Goal: Information Seeking & Learning: Learn about a topic

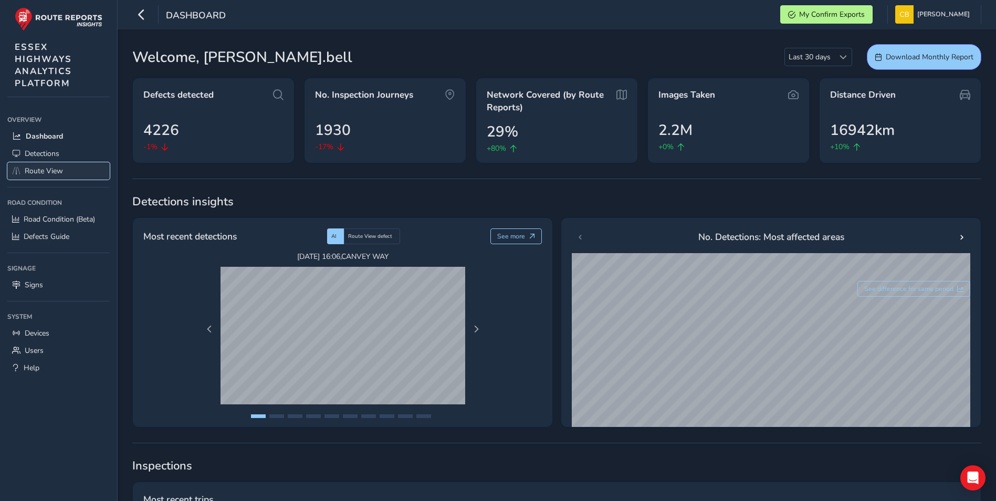
click at [34, 172] on span "Route View" at bounding box center [44, 171] width 38 height 10
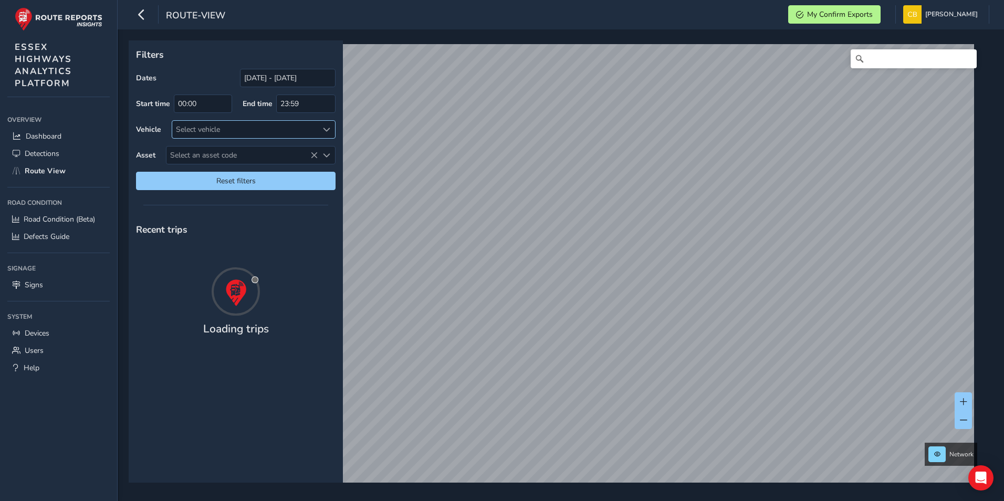
click at [197, 124] on div "Select vehicle" at bounding box center [244, 129] width 145 height 17
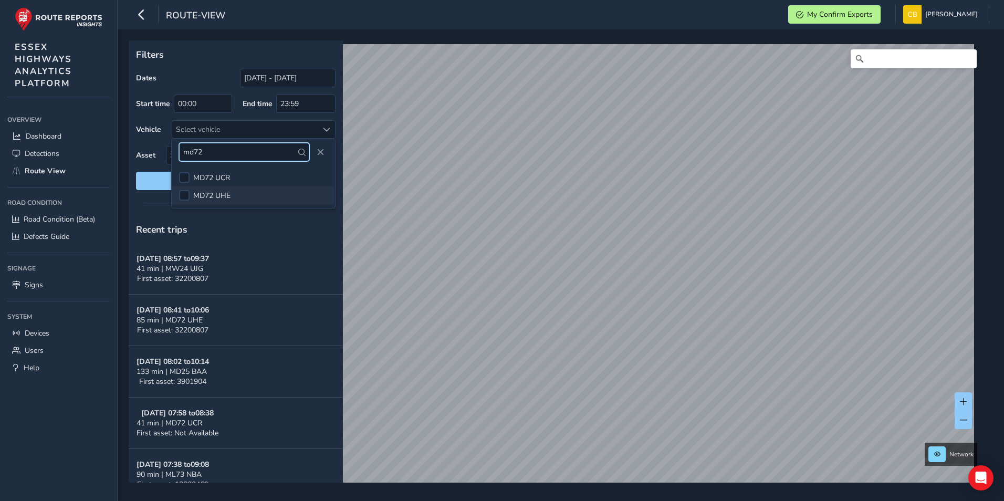
type input "md72"
click at [217, 192] on span "MD72 UHE" at bounding box center [211, 196] width 37 height 10
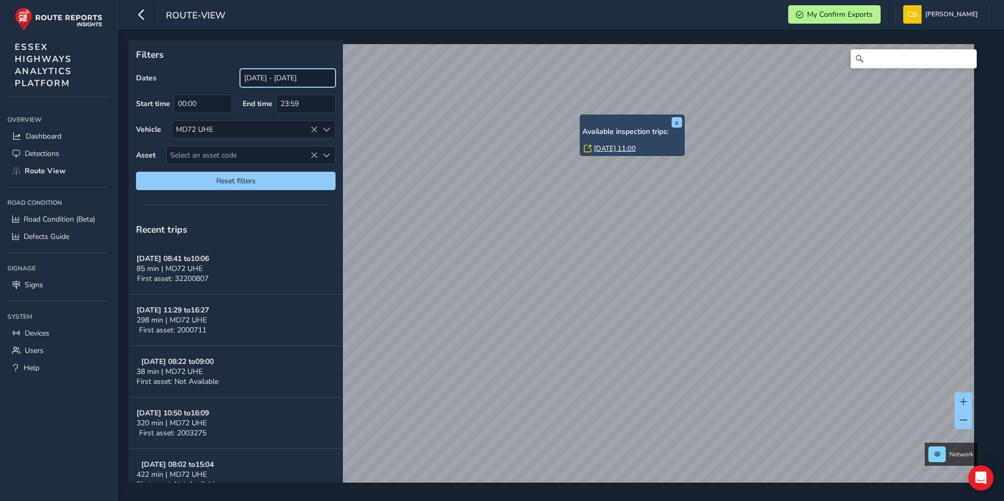
click at [275, 78] on input "[DATE] - [DATE]" at bounding box center [288, 78] width 96 height 18
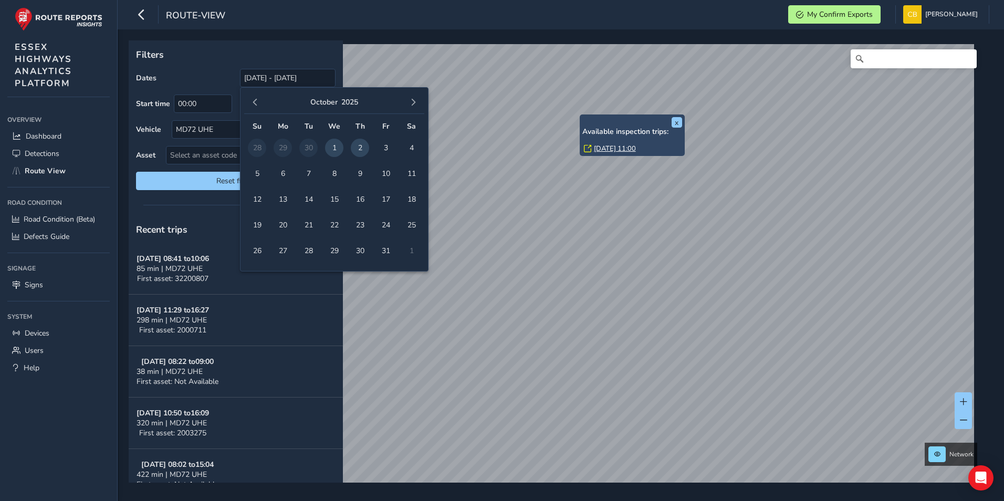
click at [332, 145] on span "1" at bounding box center [334, 148] width 18 height 18
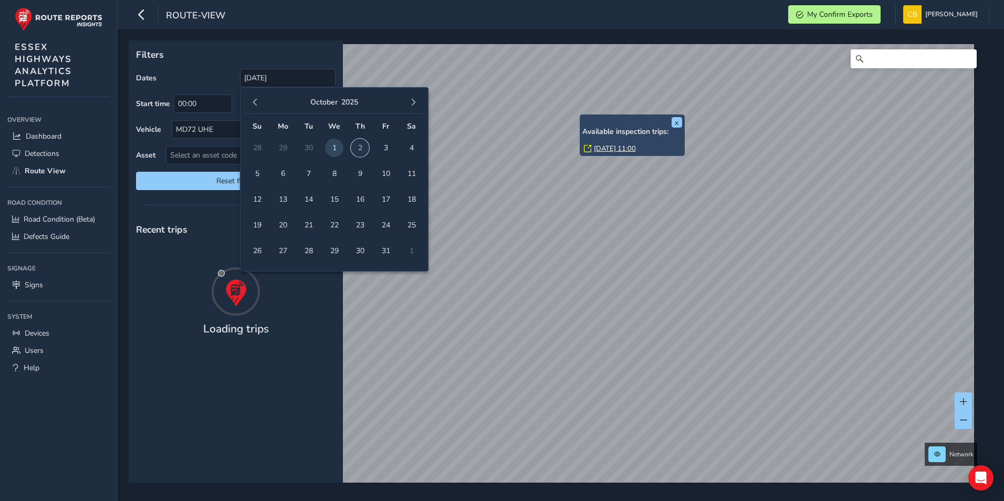
click at [361, 147] on span "2" at bounding box center [360, 148] width 18 height 18
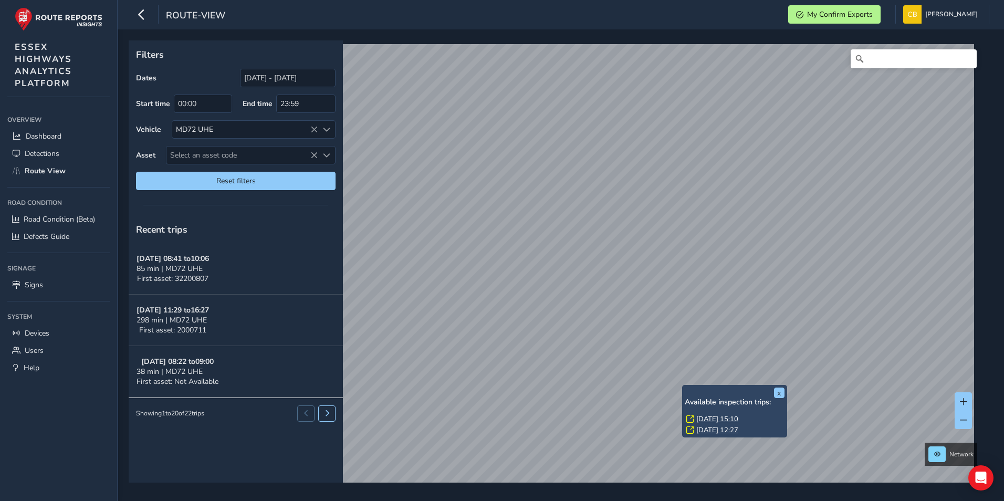
click at [685, 388] on div "x Available inspection trips: Wed, 1 Oct, 15:10 Wed, 1 Oct, 12:27" at bounding box center [735, 411] width 100 height 47
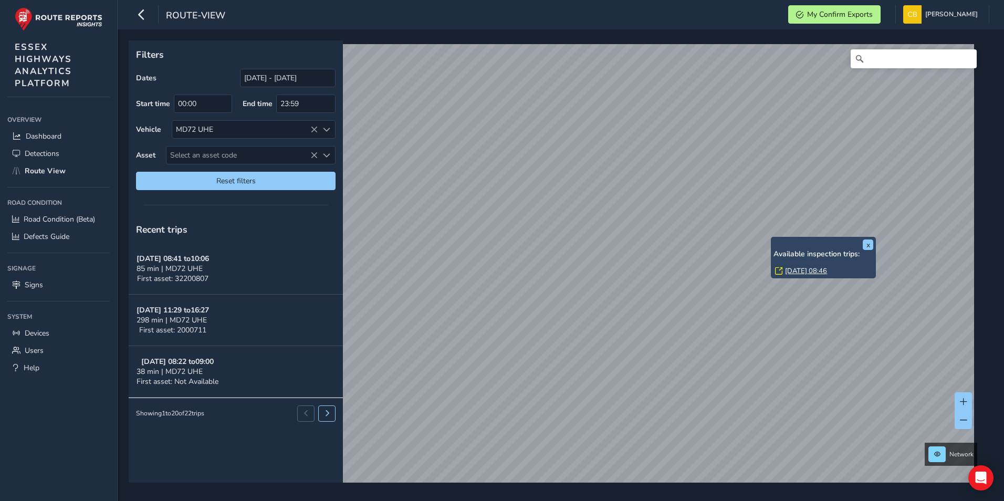
click at [785, 250] on h6 "Available inspection trips:" at bounding box center [824, 254] width 100 height 9
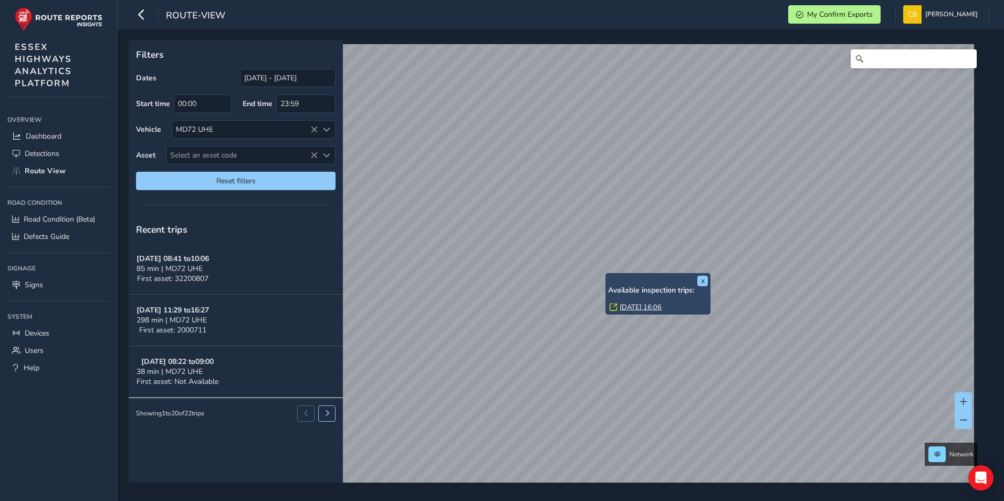
click at [605, 315] on div "x Available inspection trips: Wed, 1 Oct, 16:06" at bounding box center [657, 293] width 105 height 41
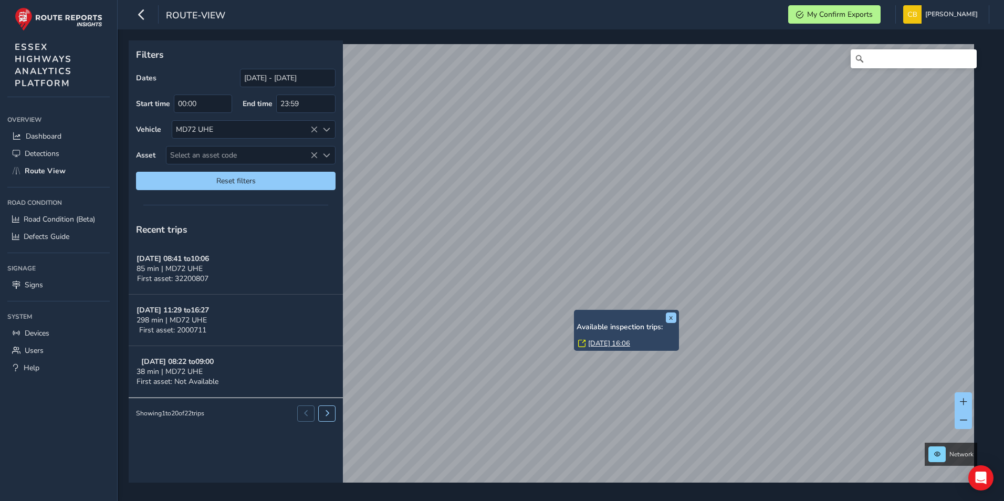
click at [574, 351] on div "x Available inspection trips: Wed, 1 Oct, 16:06" at bounding box center [626, 330] width 105 height 41
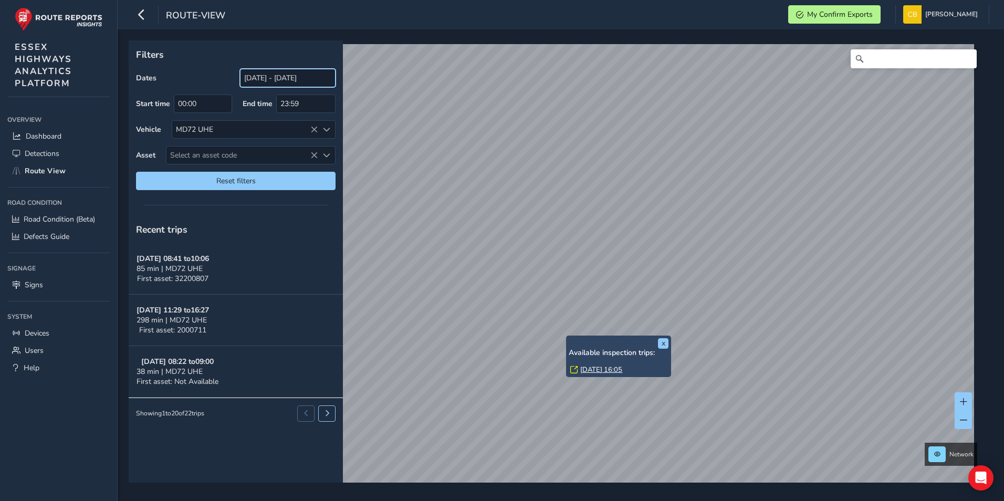
click at [276, 72] on input "[DATE] - [DATE]" at bounding box center [288, 78] width 96 height 18
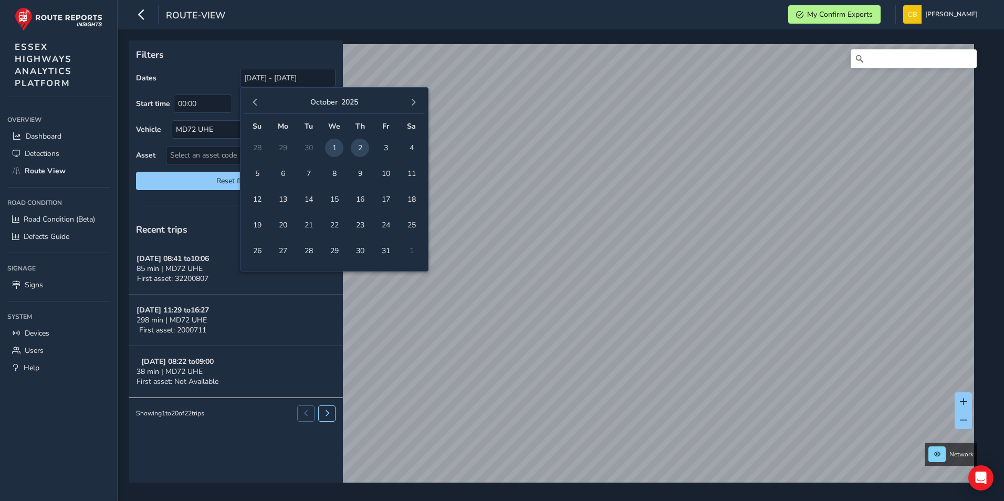
click at [359, 146] on span "2" at bounding box center [360, 148] width 18 height 18
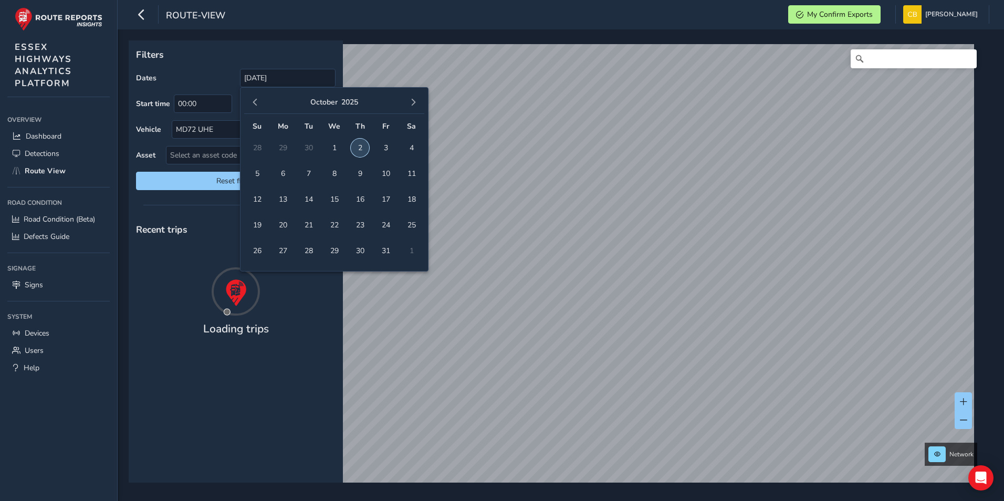
click at [359, 149] on span "2" at bounding box center [360, 148] width 18 height 18
type input "02/10/2025 - 02/10/2025"
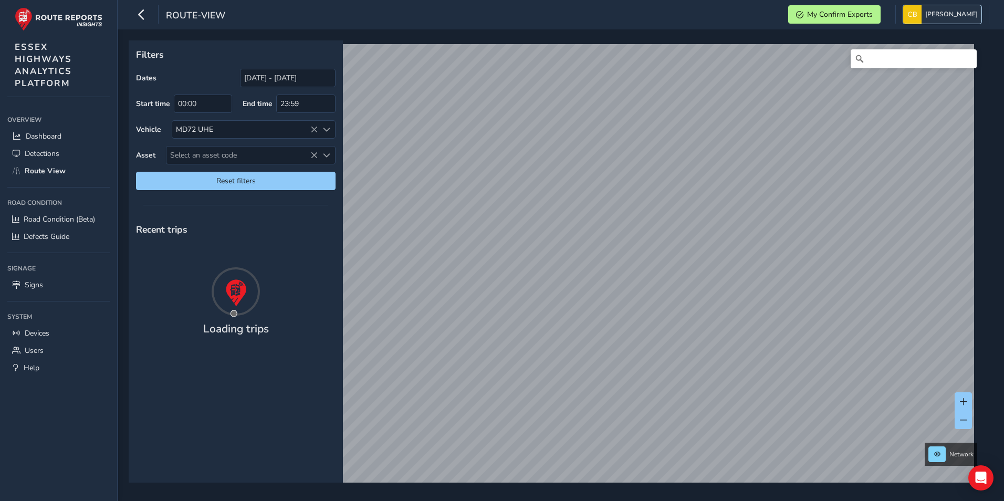
click at [922, 15] on img "button" at bounding box center [912, 14] width 18 height 18
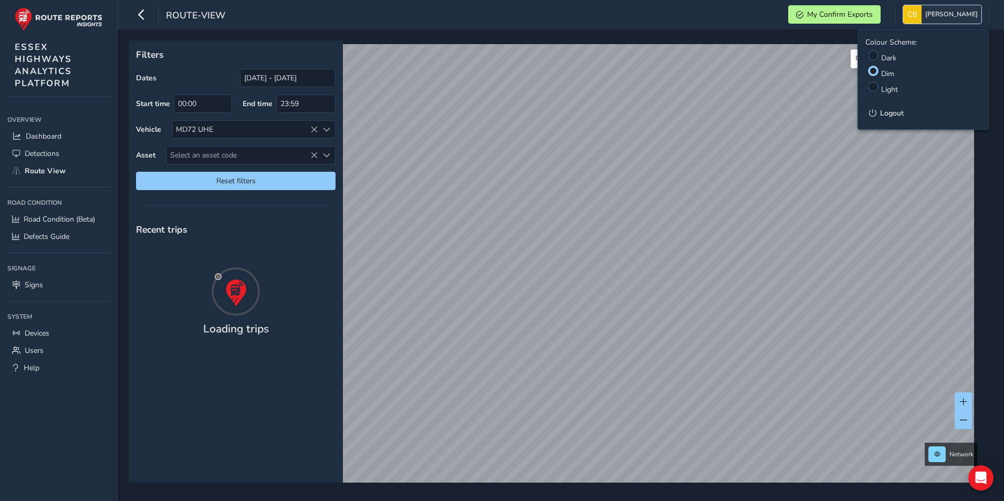
click at [963, 12] on span "[PERSON_NAME]" at bounding box center [951, 14] width 53 height 18
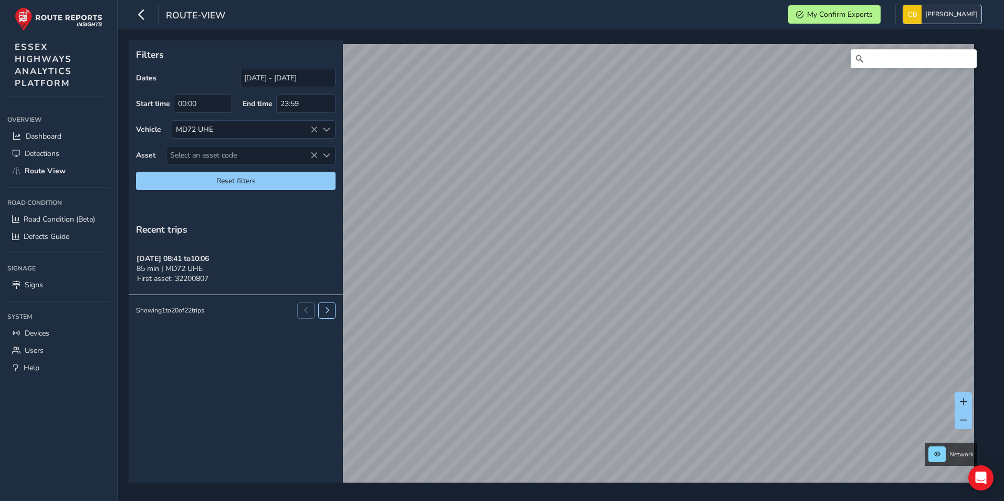
click at [958, 12] on span "[PERSON_NAME]" at bounding box center [951, 14] width 53 height 18
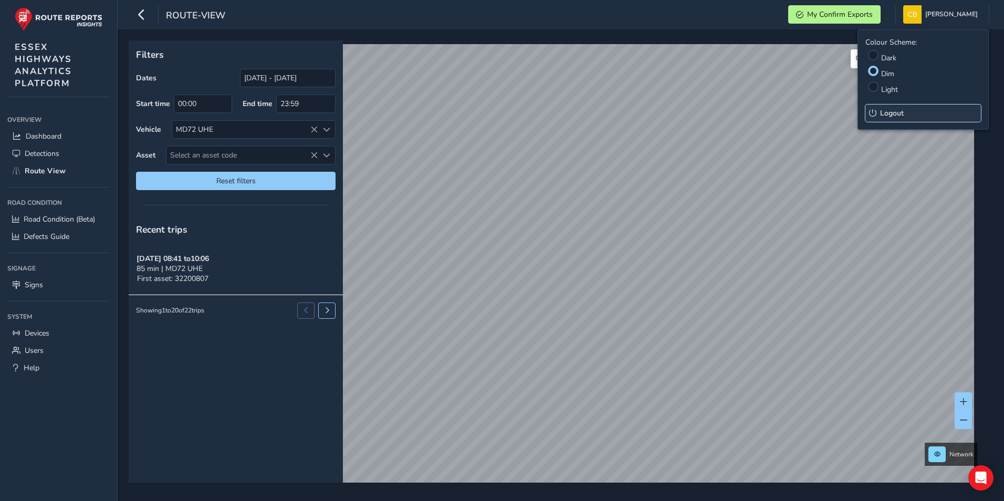
click at [879, 112] on button "Logout" at bounding box center [923, 112] width 116 height 17
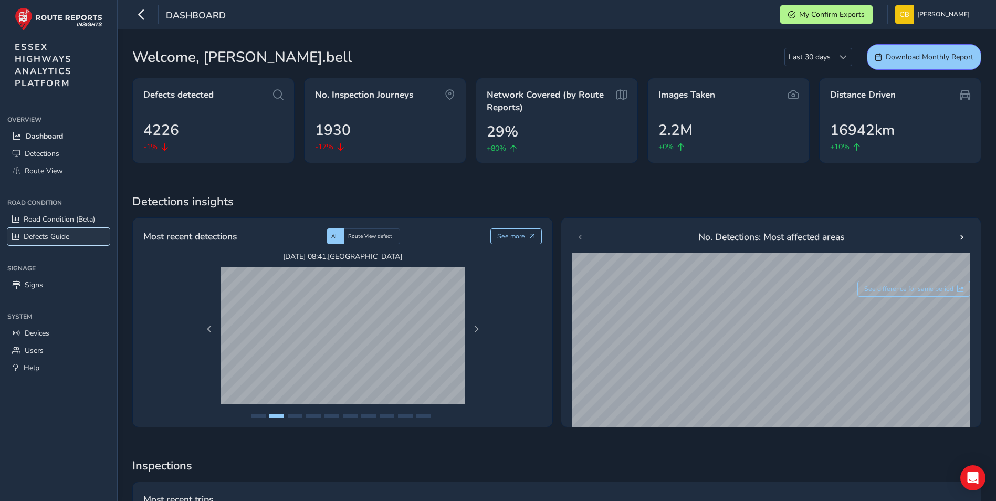
click at [67, 233] on span "Defects Guide" at bounding box center [47, 237] width 46 height 10
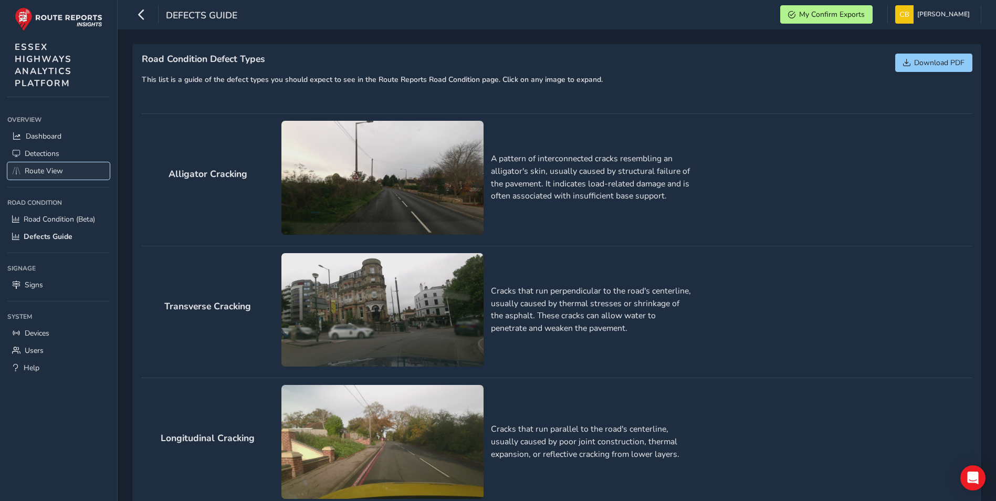
click at [40, 169] on span "Route View" at bounding box center [44, 171] width 38 height 10
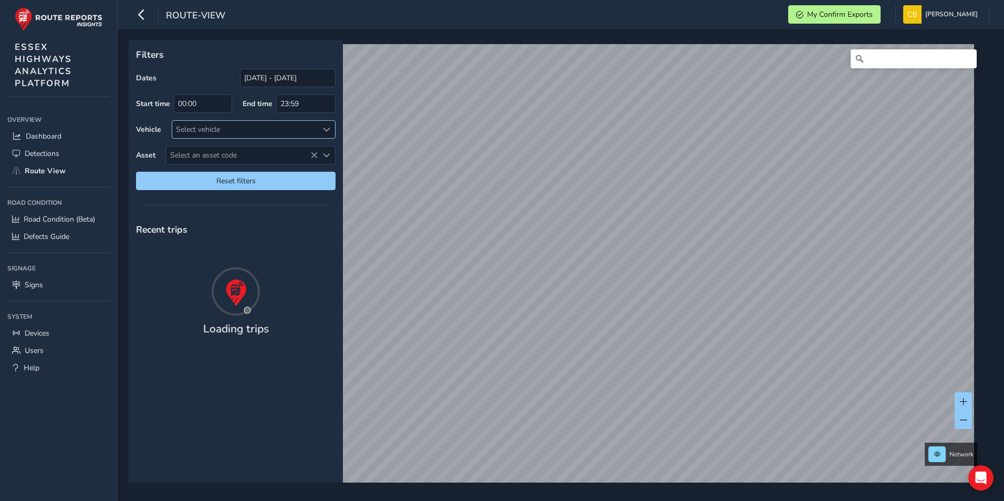
click at [230, 136] on div "Select vehicle" at bounding box center [244, 129] width 145 height 17
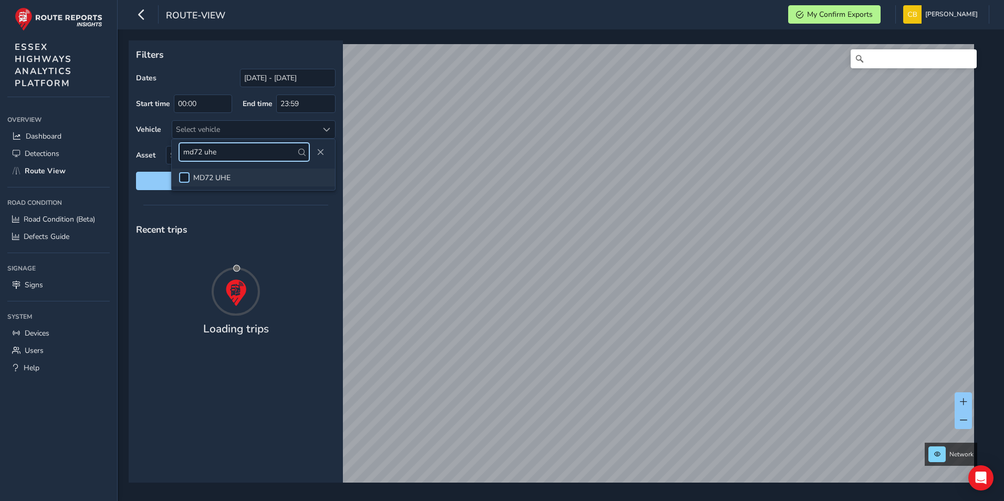
type input "md72 uhe"
click at [181, 174] on div at bounding box center [184, 177] width 11 height 11
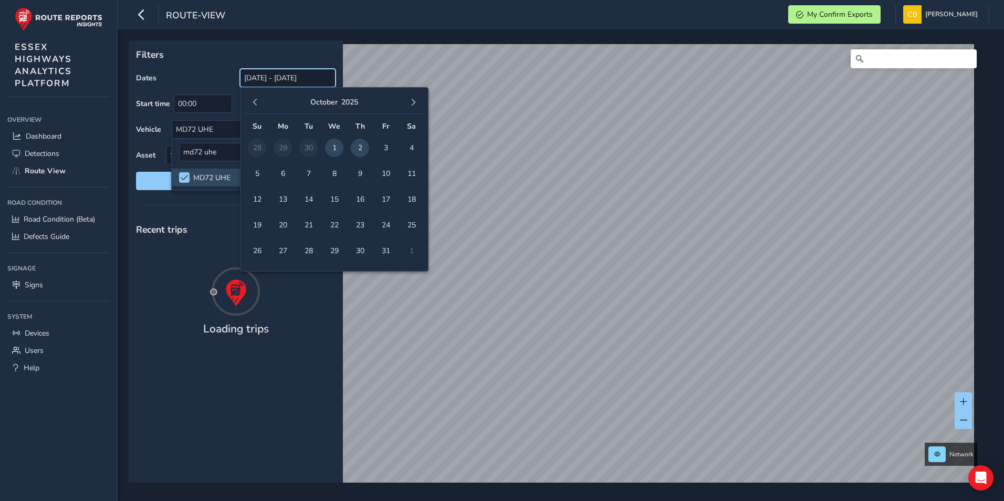
click at [291, 77] on input "[DATE] - [DATE]" at bounding box center [288, 78] width 96 height 18
click at [334, 147] on span "1" at bounding box center [334, 148] width 18 height 18
click at [362, 145] on span "2" at bounding box center [360, 148] width 18 height 18
type input "[DATE] - [DATE]"
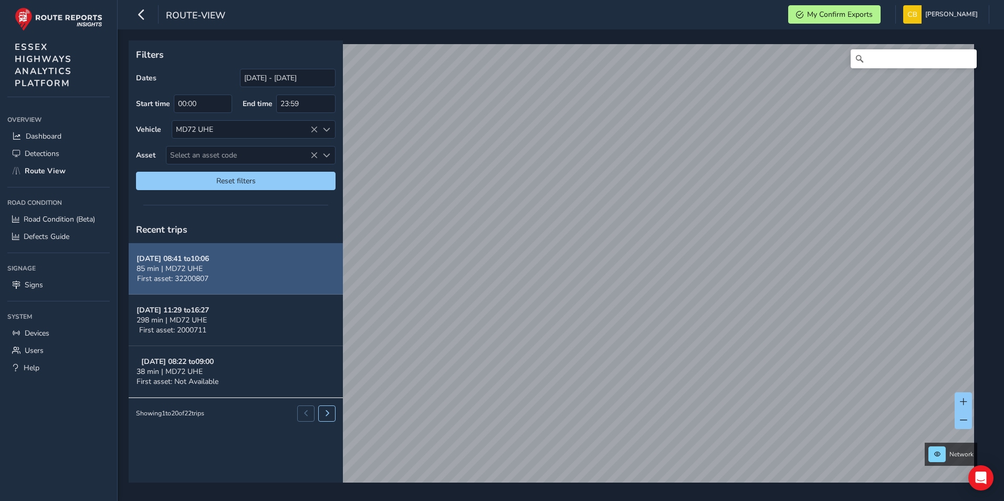
click at [175, 264] on span "85 min | MD72 UHE" at bounding box center [170, 269] width 66 height 10
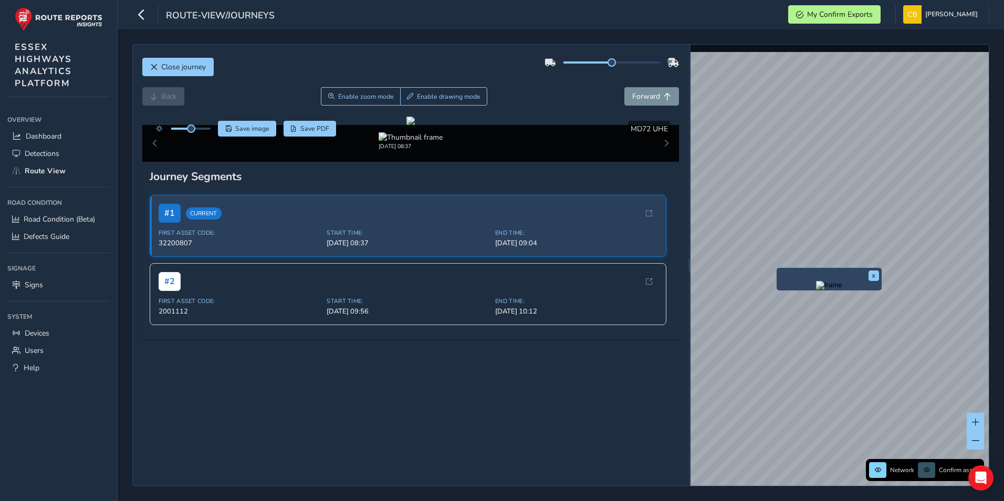
click at [781, 268] on div "x" at bounding box center [829, 279] width 105 height 23
click at [774, 268] on div "x Network Confirm assets" at bounding box center [840, 265] width 299 height 441
click at [186, 66] on span "Close journey" at bounding box center [183, 67] width 45 height 10
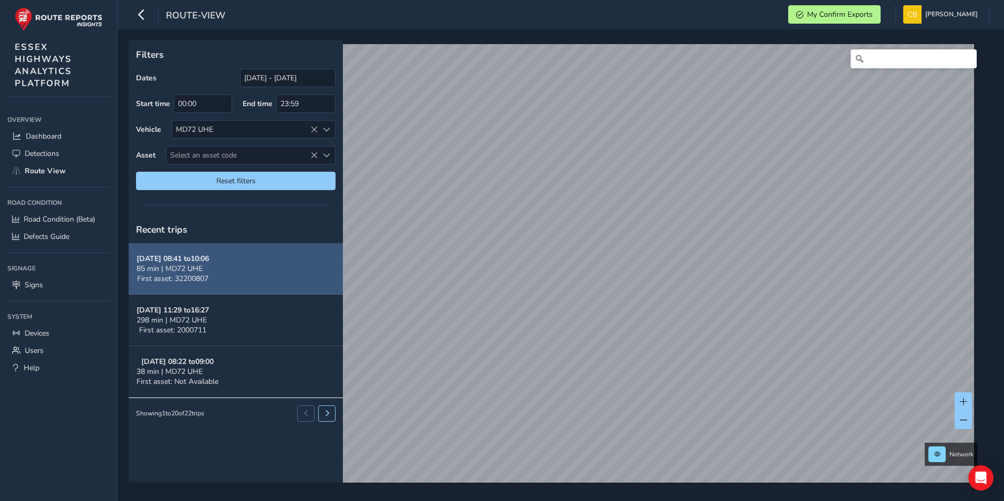
click at [213, 278] on button "[DATE] 08:41 to 10:06 85 min | MD72 UHE First asset: 32200807" at bounding box center [236, 268] width 214 height 51
click at [188, 270] on span "85 min | MD72 UHE" at bounding box center [170, 269] width 66 height 10
